Goal: Task Accomplishment & Management: Manage account settings

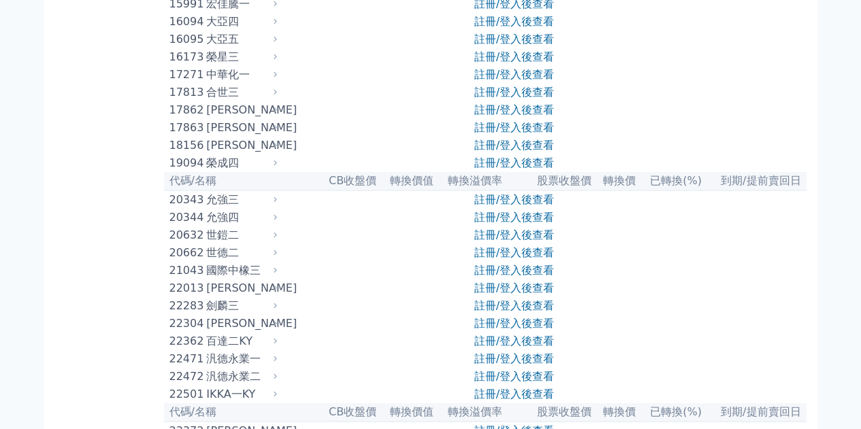
scroll to position [680, 0]
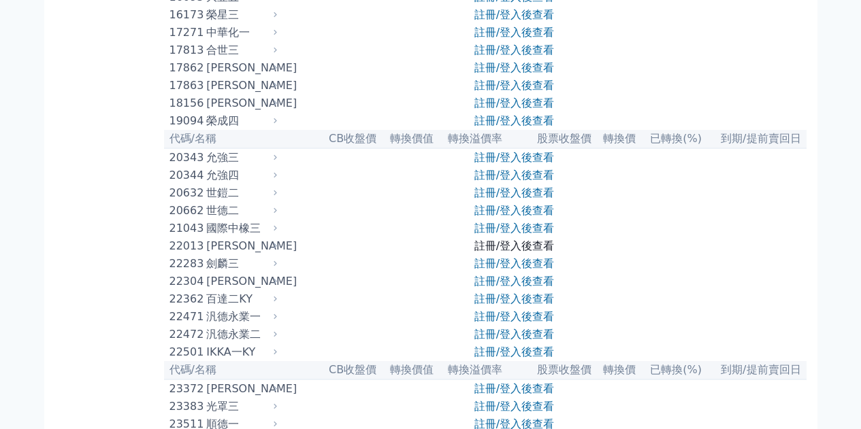
click at [500, 252] on link "註冊/登入後查看" at bounding box center [514, 245] width 80 height 13
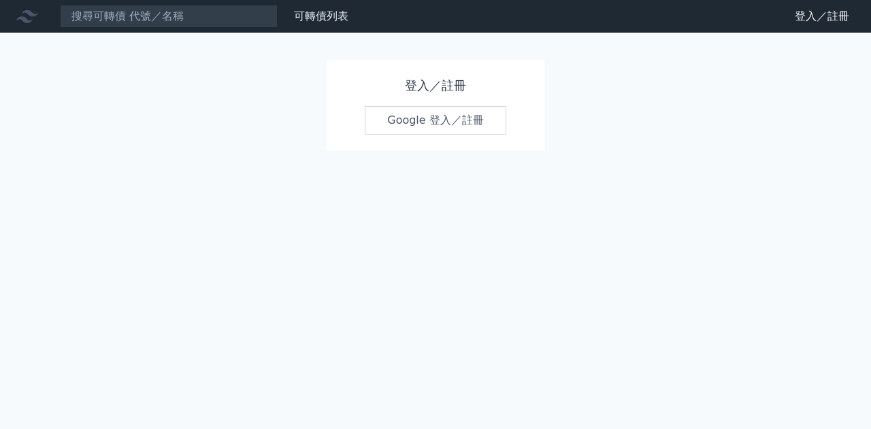
click at [426, 122] on link "Google 登入／註冊" at bounding box center [436, 120] width 142 height 29
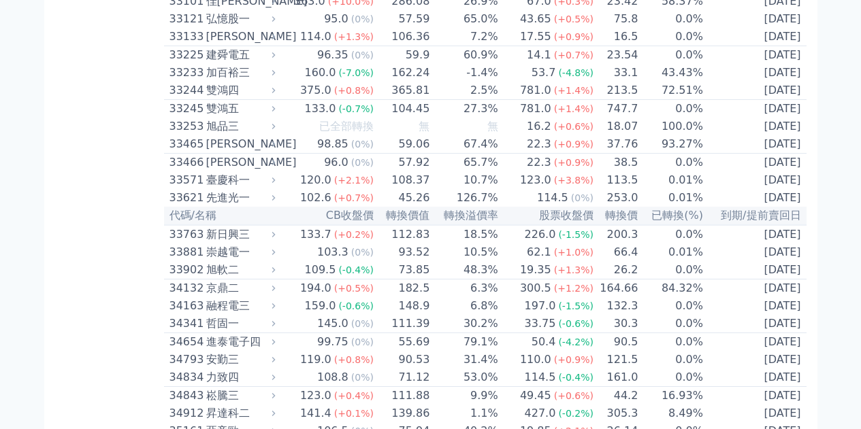
scroll to position [2585, 0]
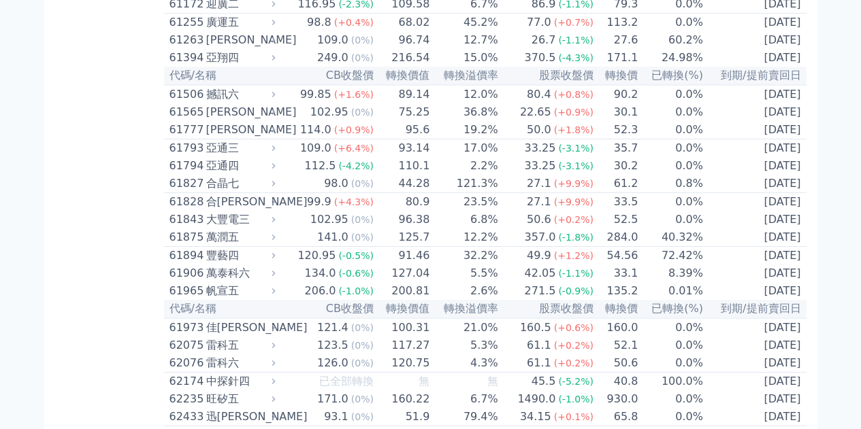
scroll to position [5375, 0]
